Goal: Navigation & Orientation: Find specific page/section

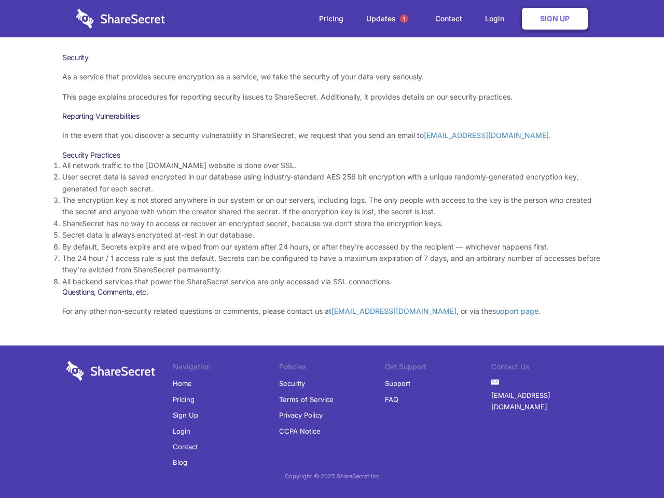
click at [332, 249] on li "By default, Secrets expire and are wiped from our system after 24 hours, or aft…" at bounding box center [331, 246] width 539 height 11
click at [404, 19] on span "1" at bounding box center [404, 19] width 8 height 8
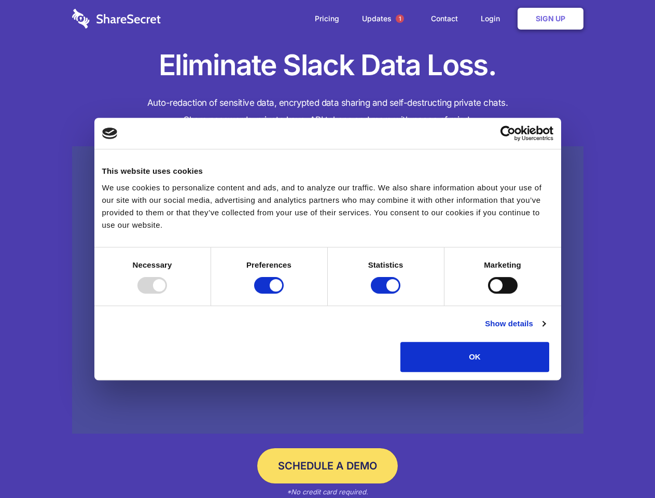
click at [167, 294] on div at bounding box center [152, 285] width 30 height 17
click at [284, 294] on input "Preferences" at bounding box center [269, 285] width 30 height 17
checkbox input "false"
click at [387, 294] on input "Statistics" at bounding box center [386, 285] width 30 height 17
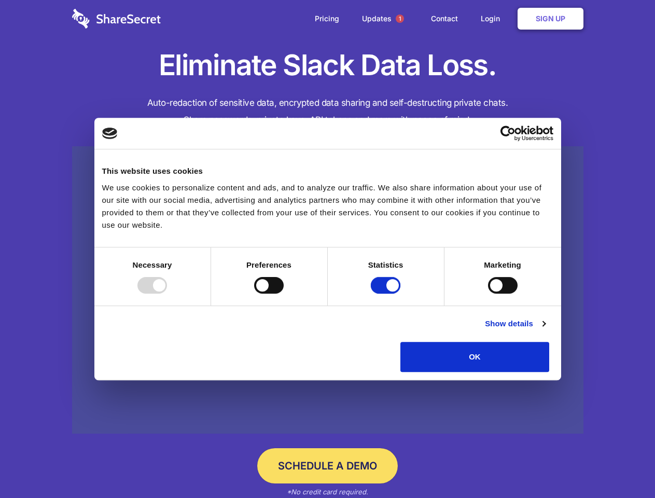
checkbox input "false"
click at [488, 294] on input "Marketing" at bounding box center [503, 285] width 30 height 17
checkbox input "true"
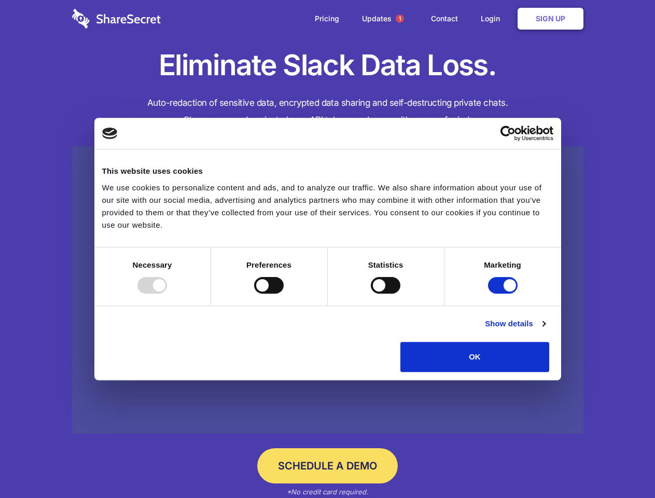
click at [545, 330] on link "Show details" at bounding box center [515, 323] width 60 height 12
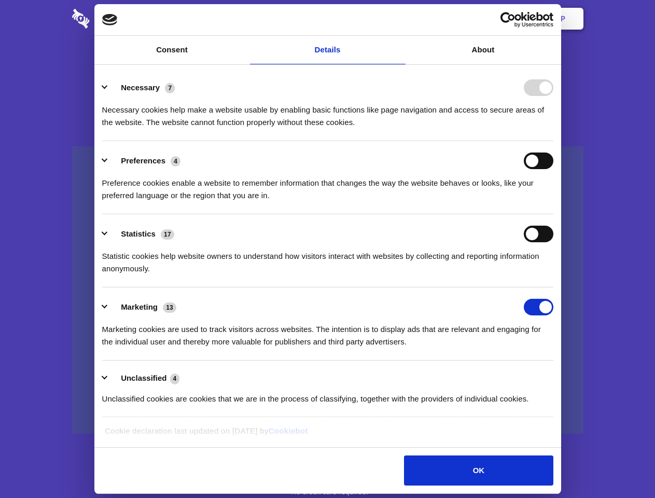
click at [553, 141] on li "Necessary 7 Necessary cookies help make a website usable by enabling basic func…" at bounding box center [327, 104] width 451 height 73
